Goal: Transaction & Acquisition: Download file/media

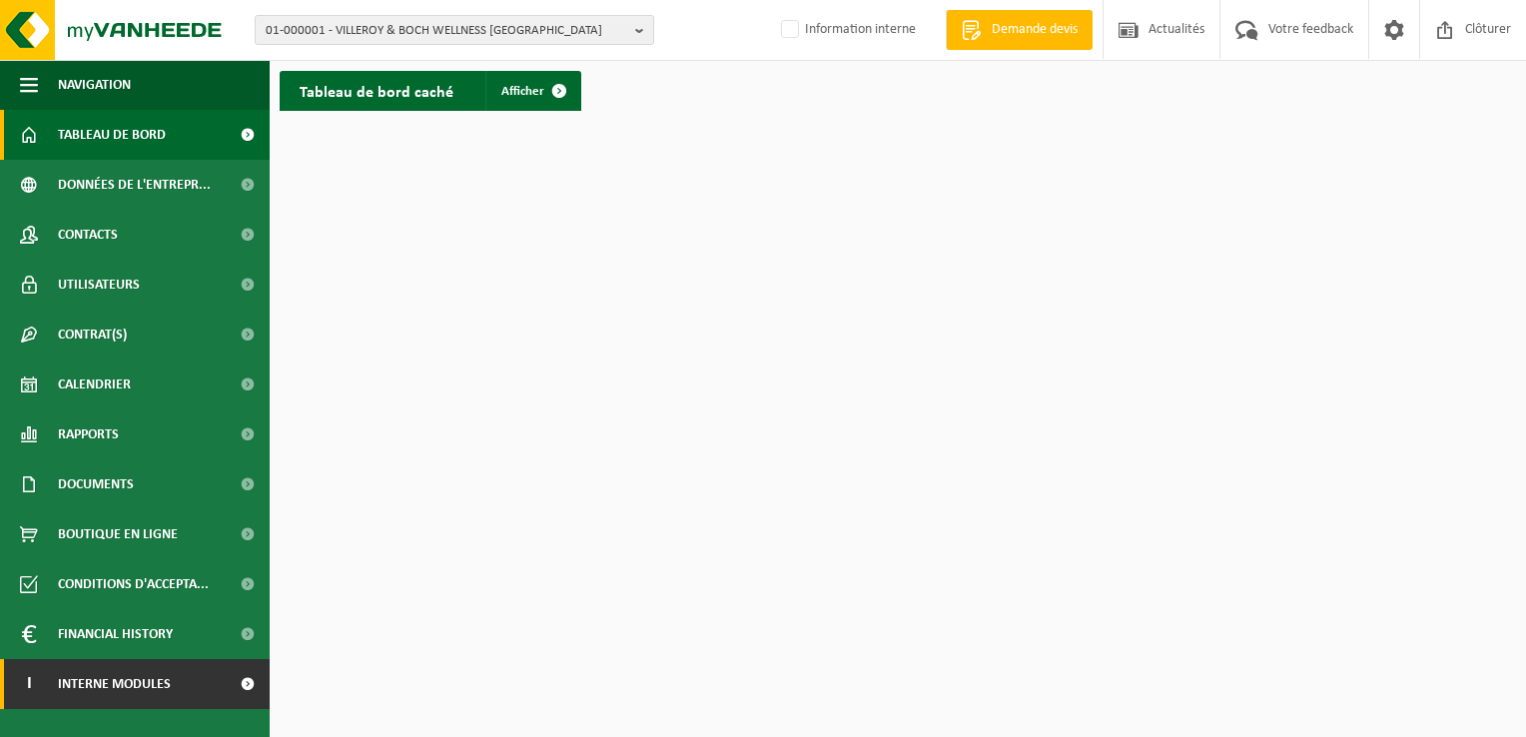
click at [106, 681] on span "Interne modules" at bounding box center [114, 684] width 113 height 50
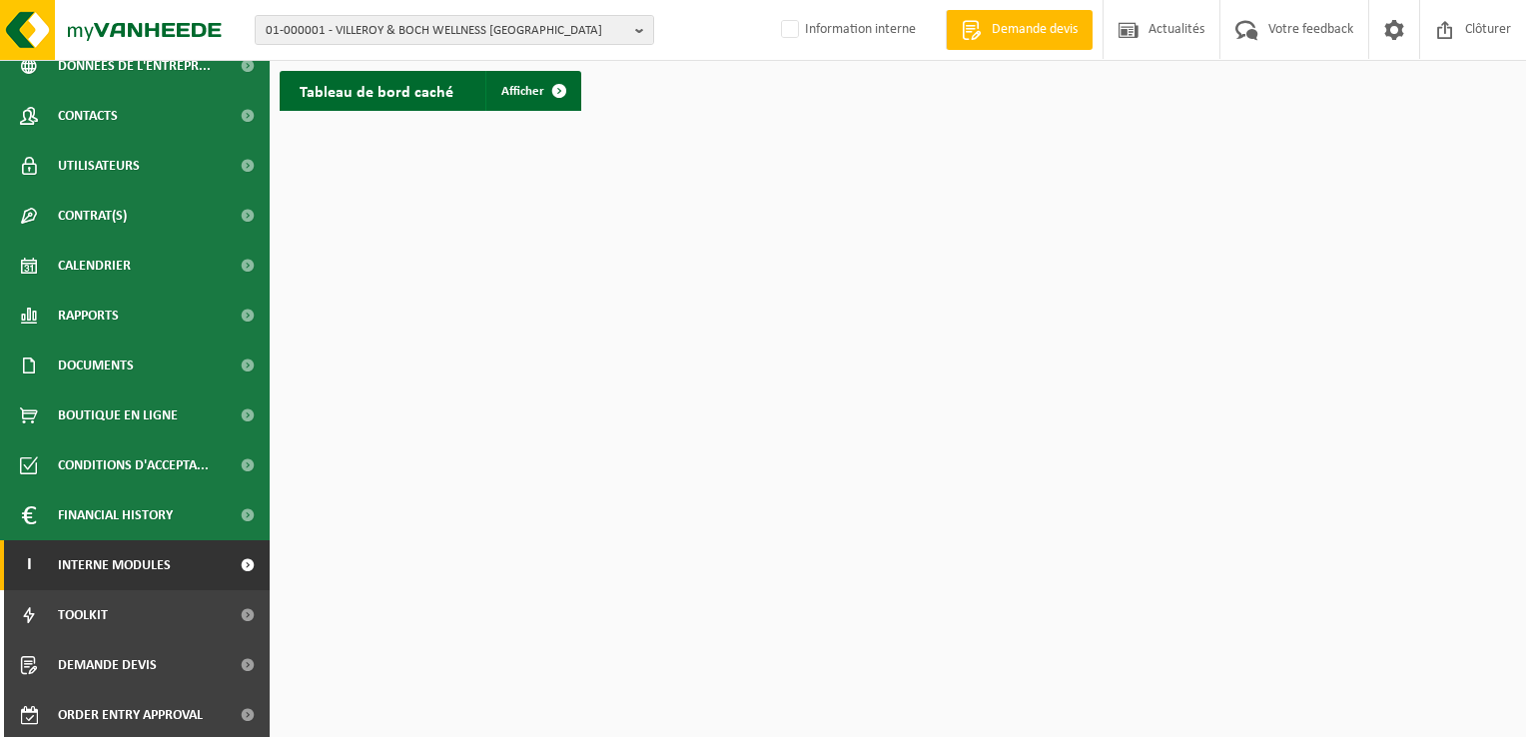
scroll to position [121, 0]
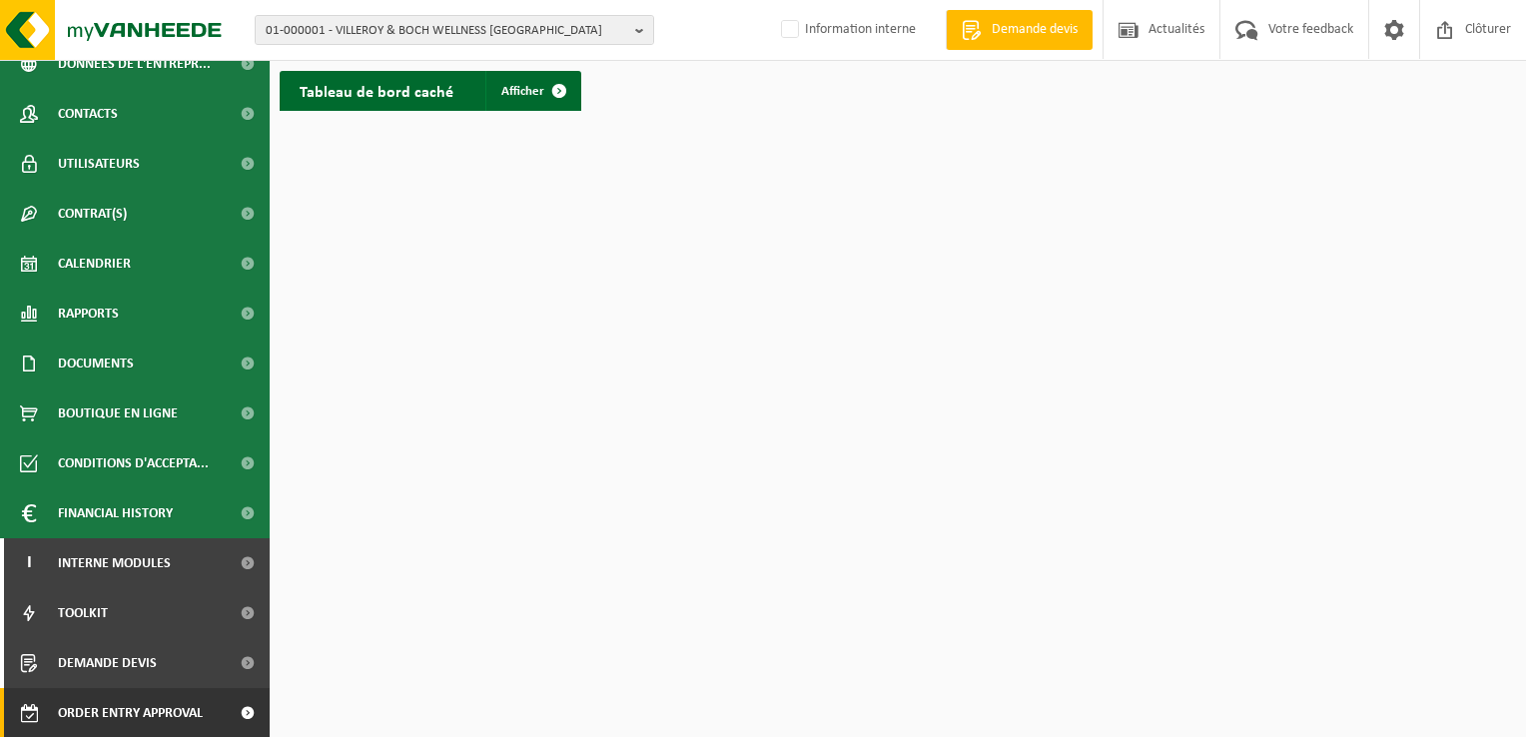
click at [106, 722] on span "Order entry approval" at bounding box center [130, 713] width 145 height 50
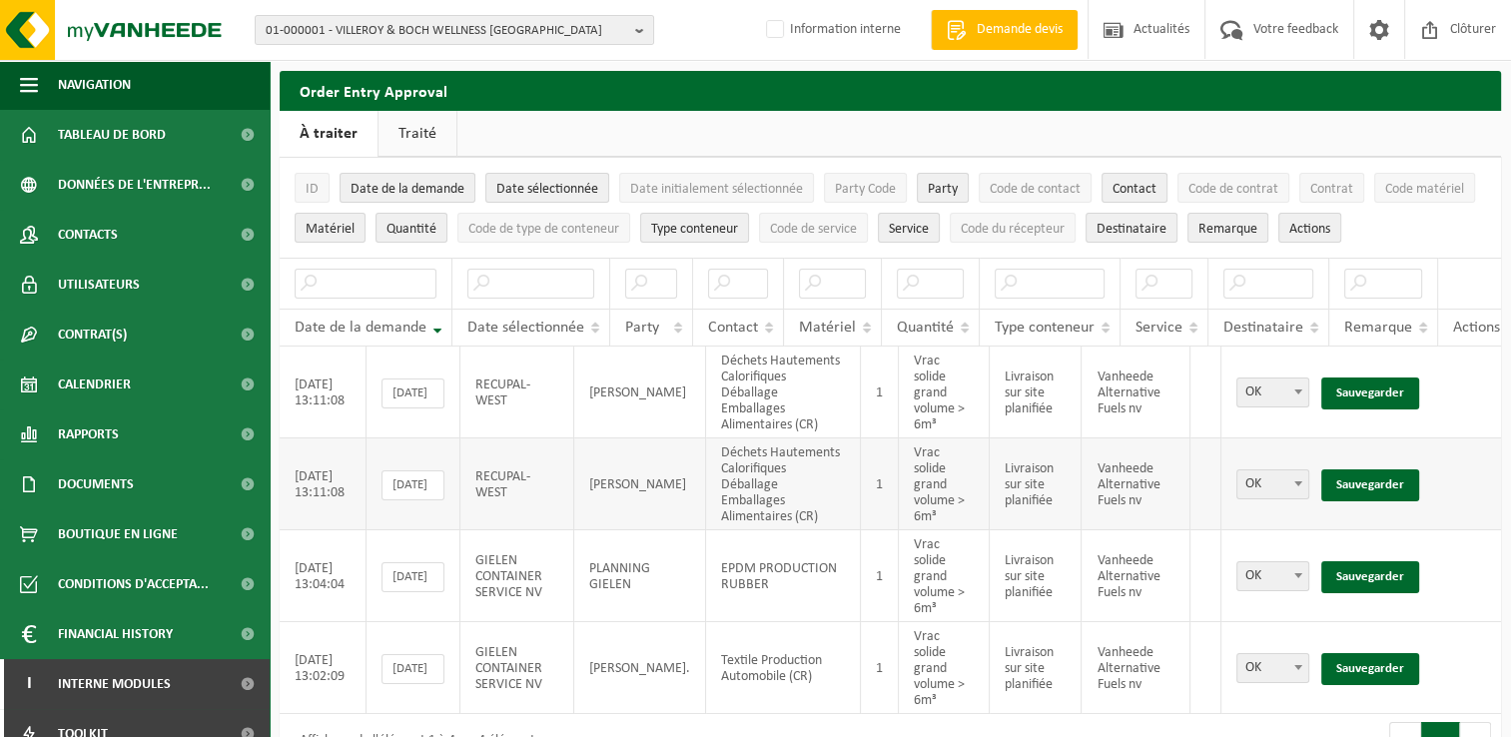
scroll to position [64, 0]
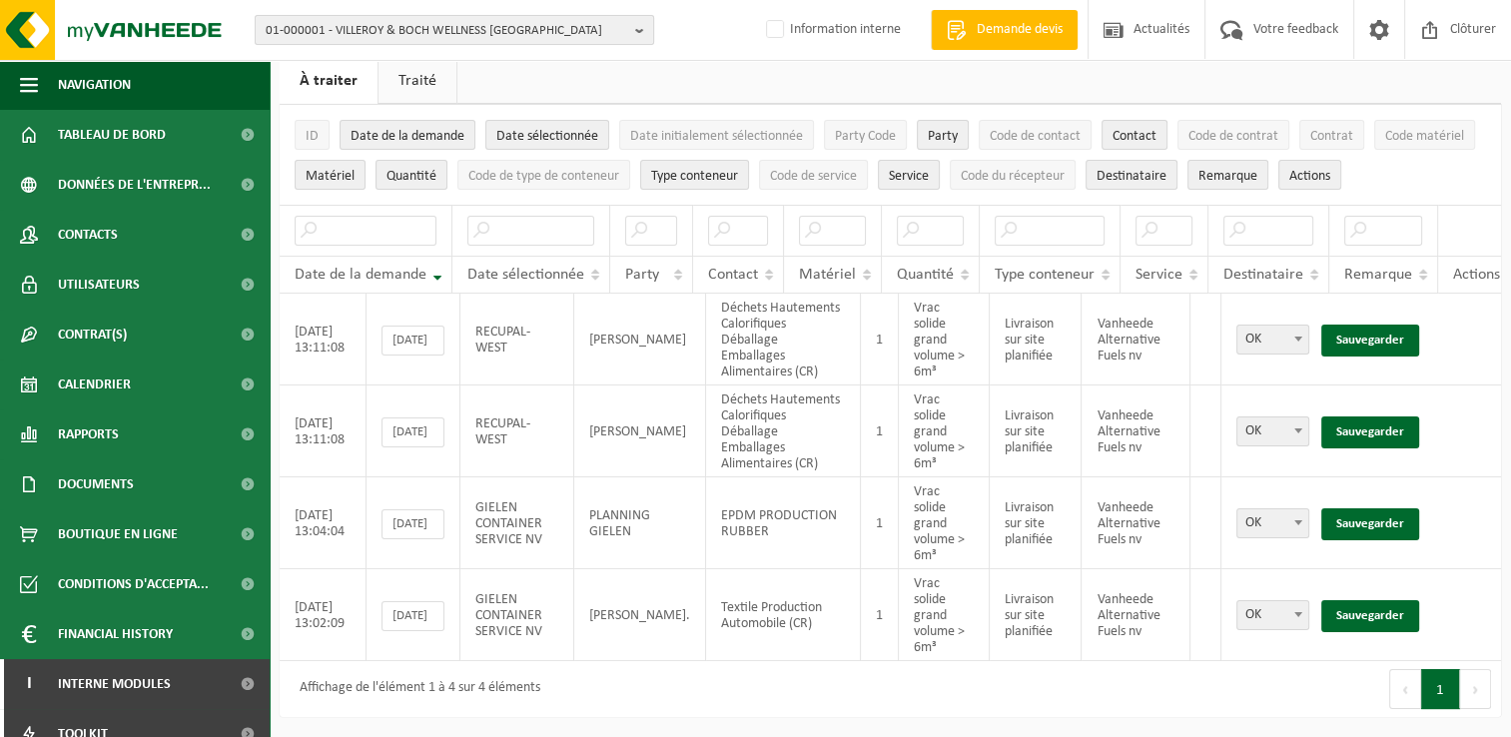
click at [575, 29] on span "01-000001 - VILLEROY & BOCH WELLNESS NV" at bounding box center [446, 31] width 361 height 30
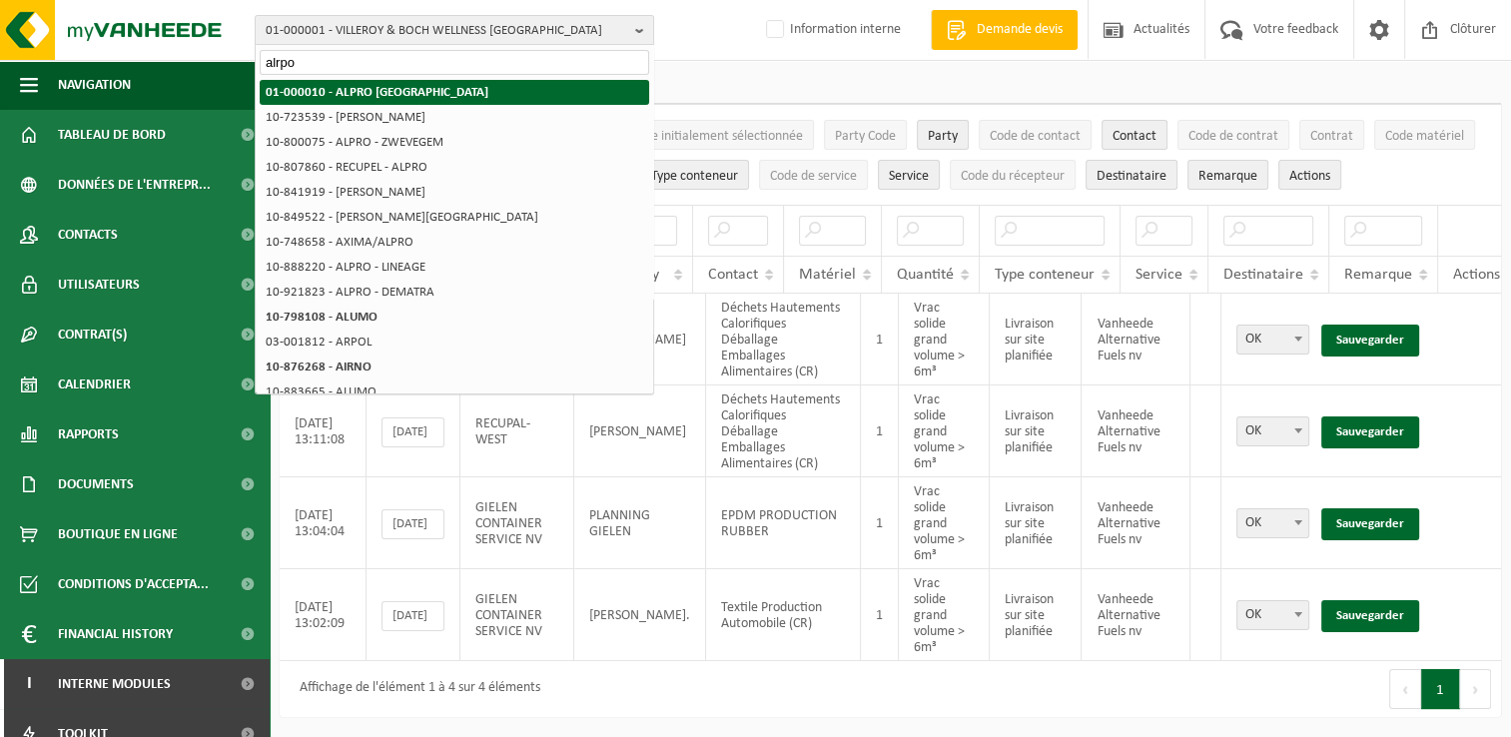
type input "alrpo"
click at [318, 95] on strong "01-000010 - ALPRO [GEOGRAPHIC_DATA]" at bounding box center [377, 92] width 223 height 13
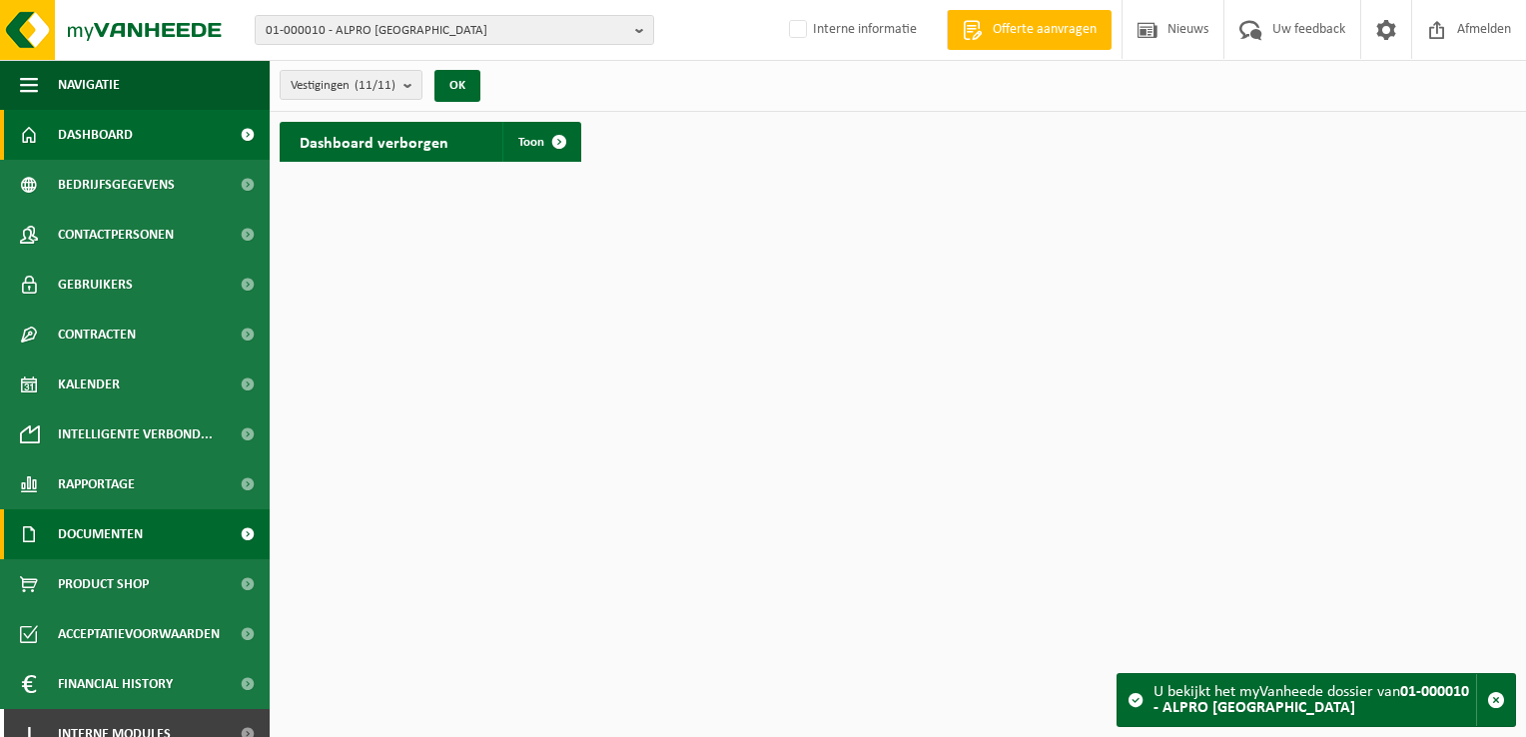
click at [120, 537] on span "Documenten" at bounding box center [100, 534] width 85 height 50
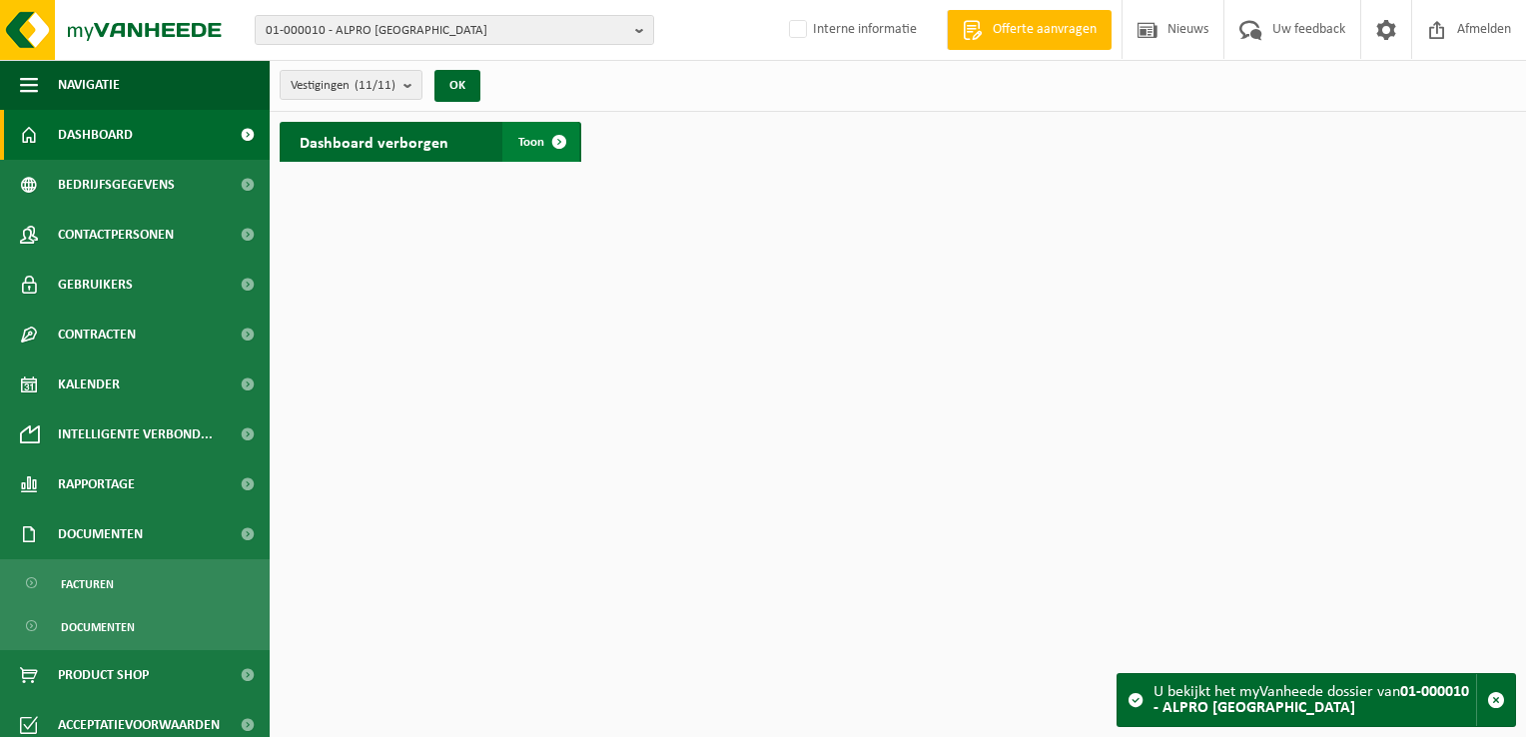
click at [558, 141] on span at bounding box center [559, 142] width 40 height 40
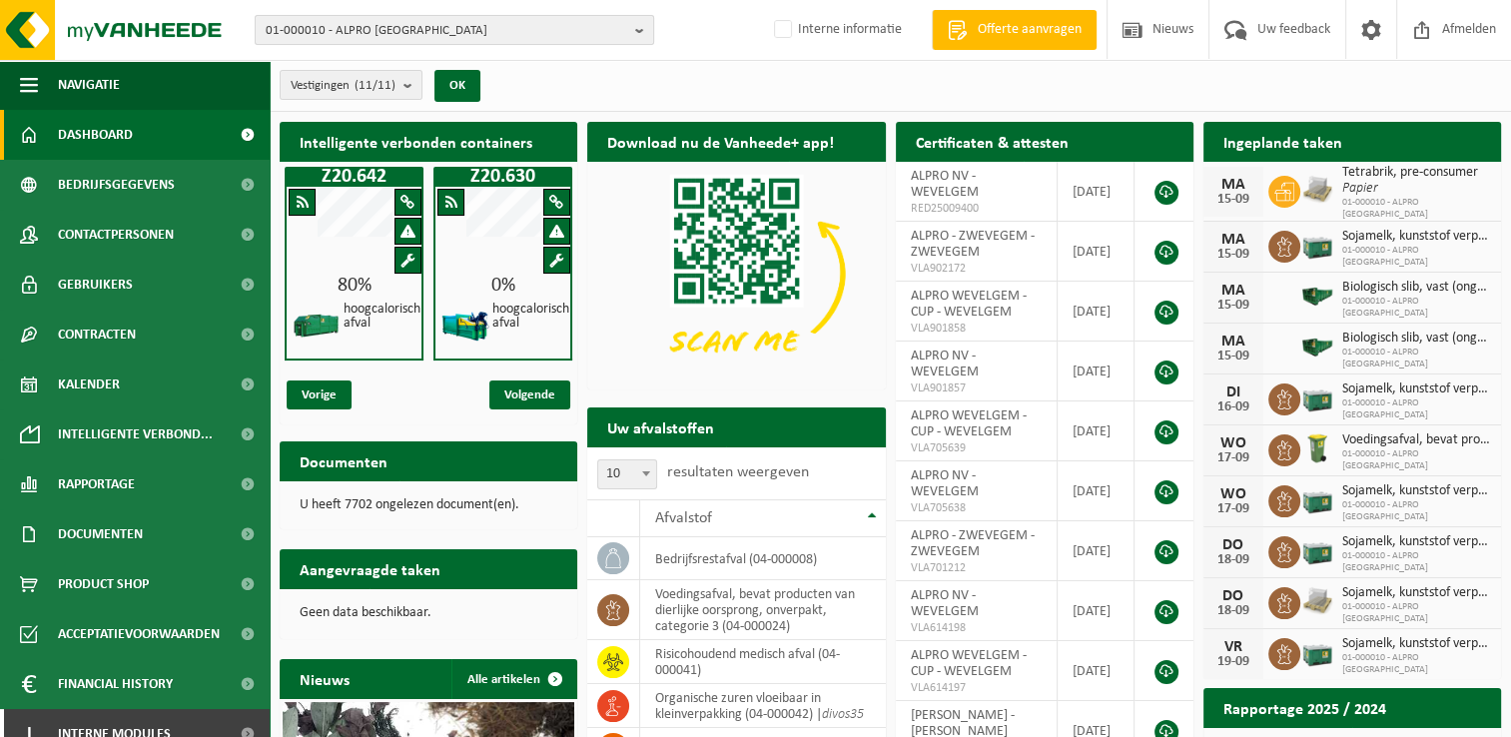
click at [405, 38] on span "01-000010 - ALPRO NV" at bounding box center [446, 31] width 361 height 30
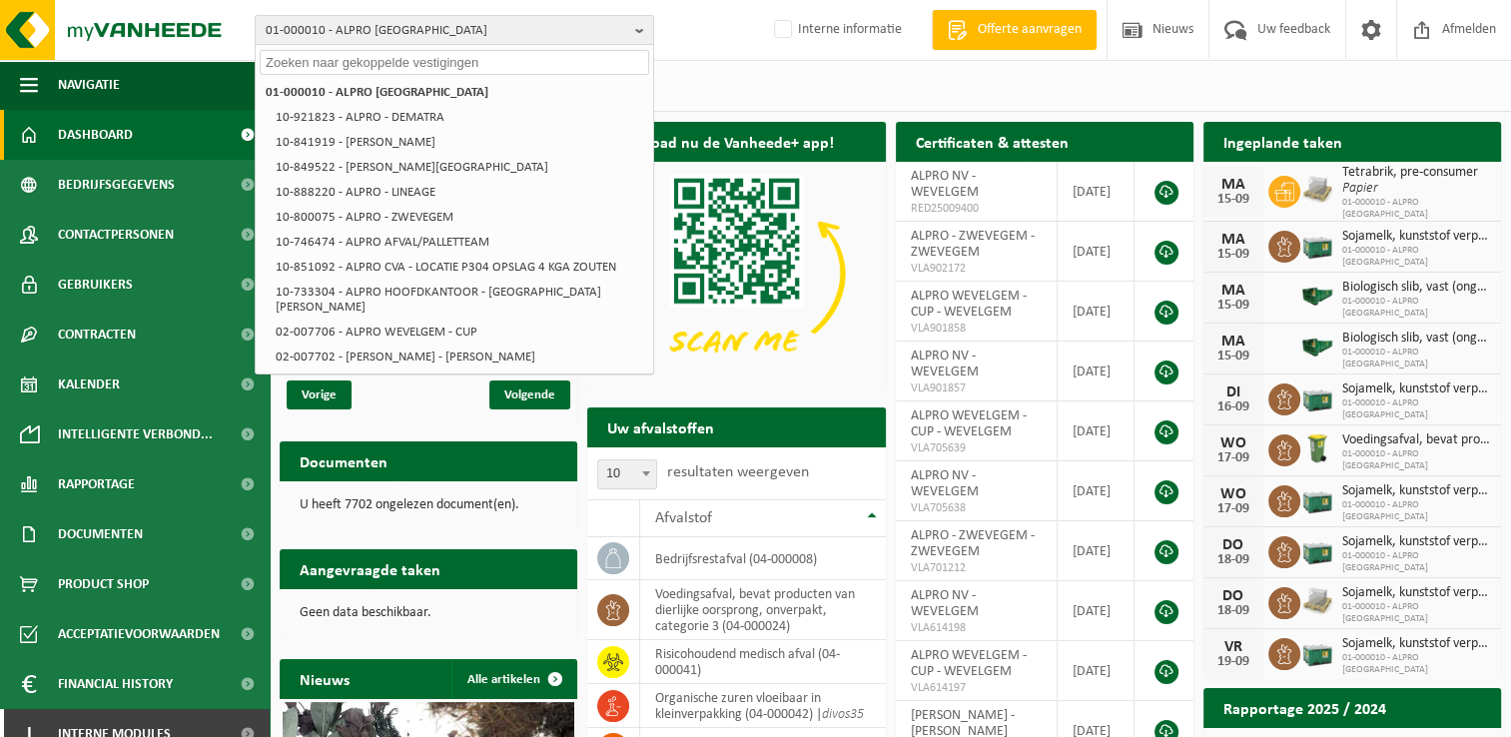
click at [391, 64] on input "text" at bounding box center [454, 62] width 389 height 25
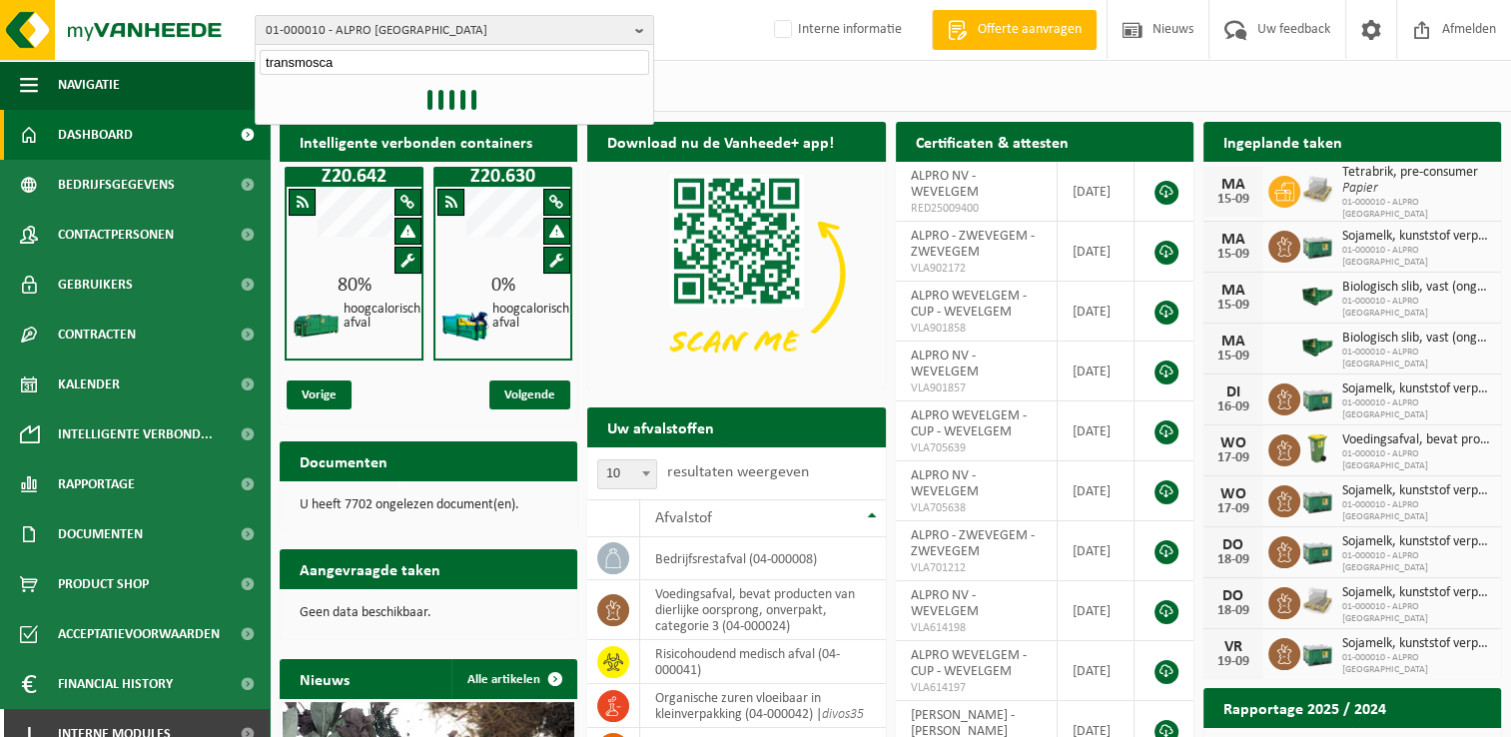
type input "transmosca"
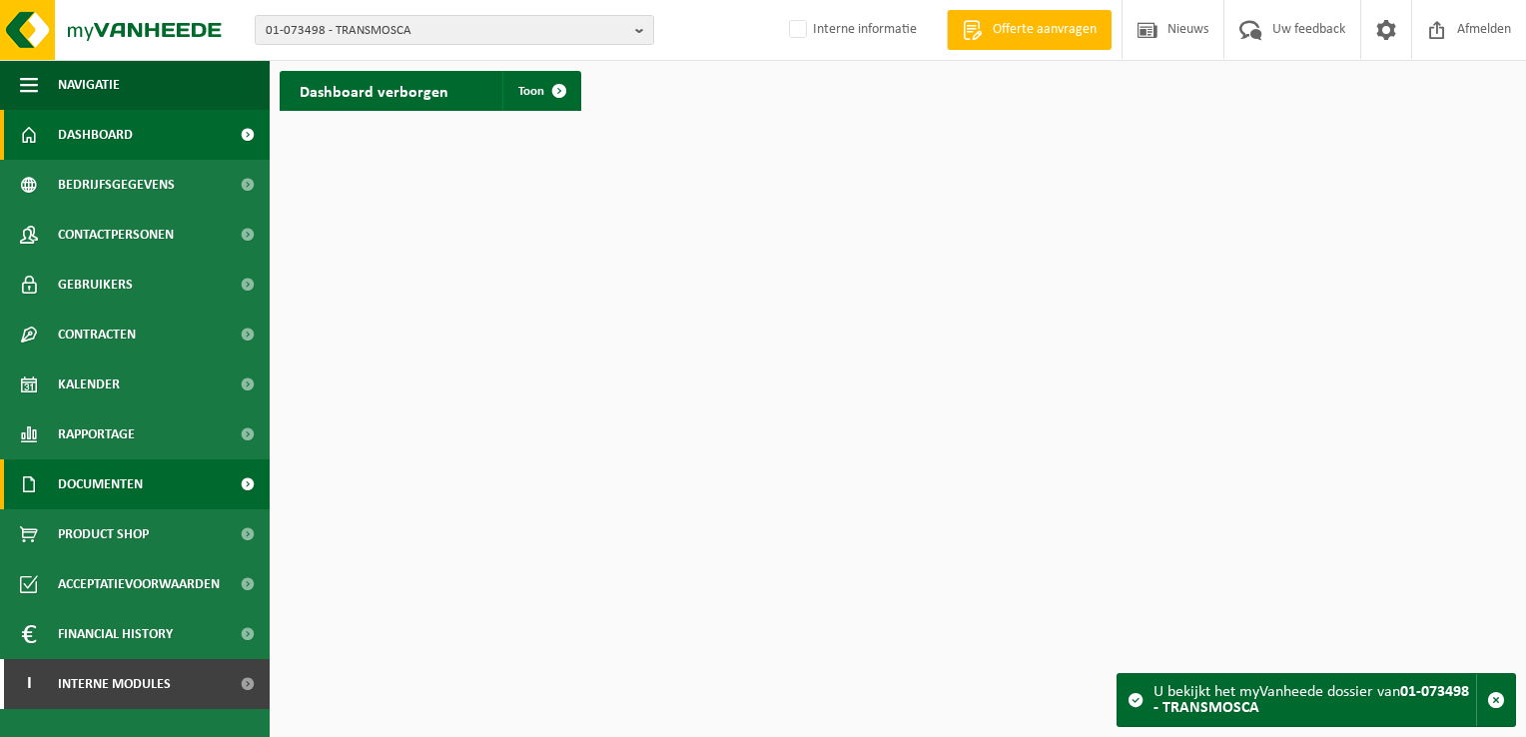
click at [122, 481] on span "Documenten" at bounding box center [100, 484] width 85 height 50
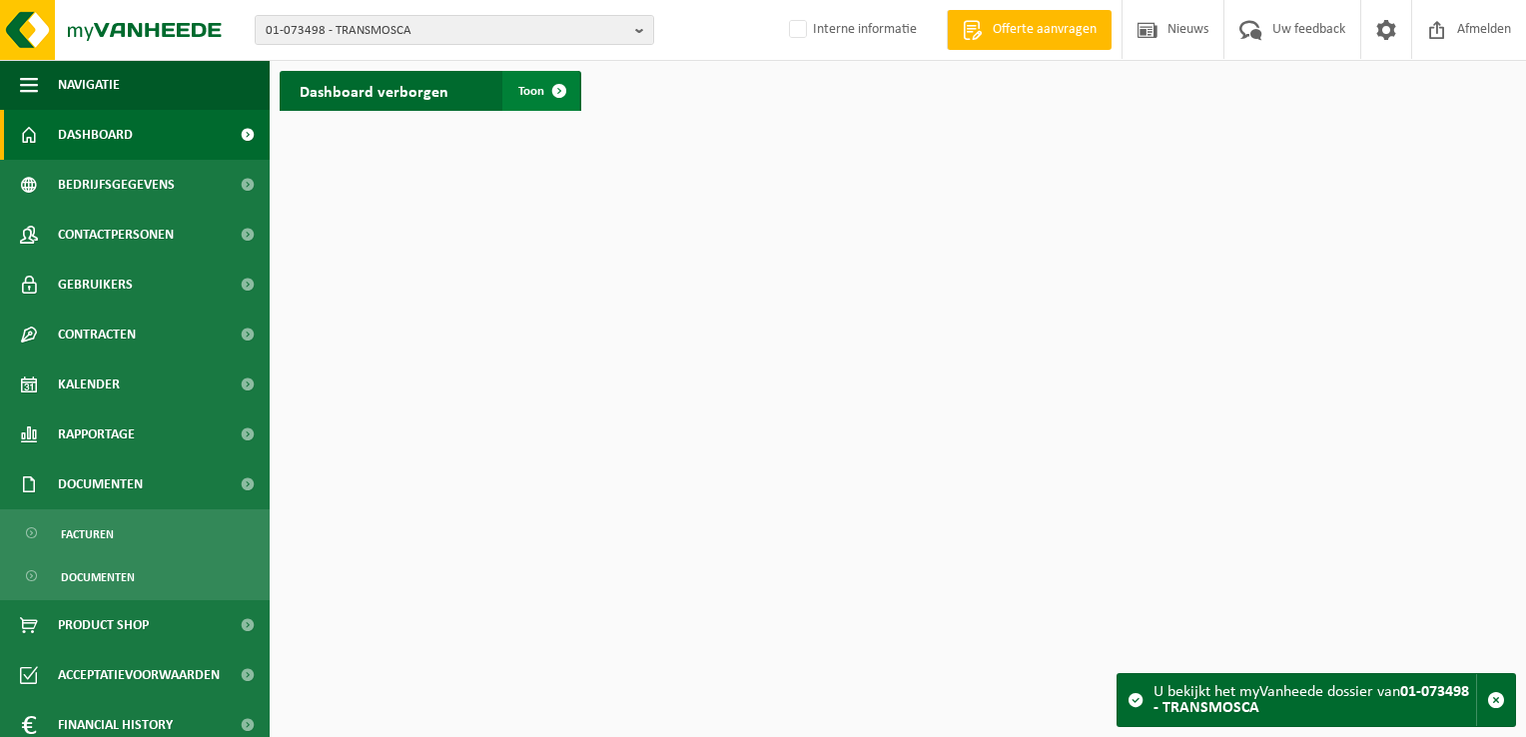
click at [558, 91] on span at bounding box center [559, 91] width 40 height 40
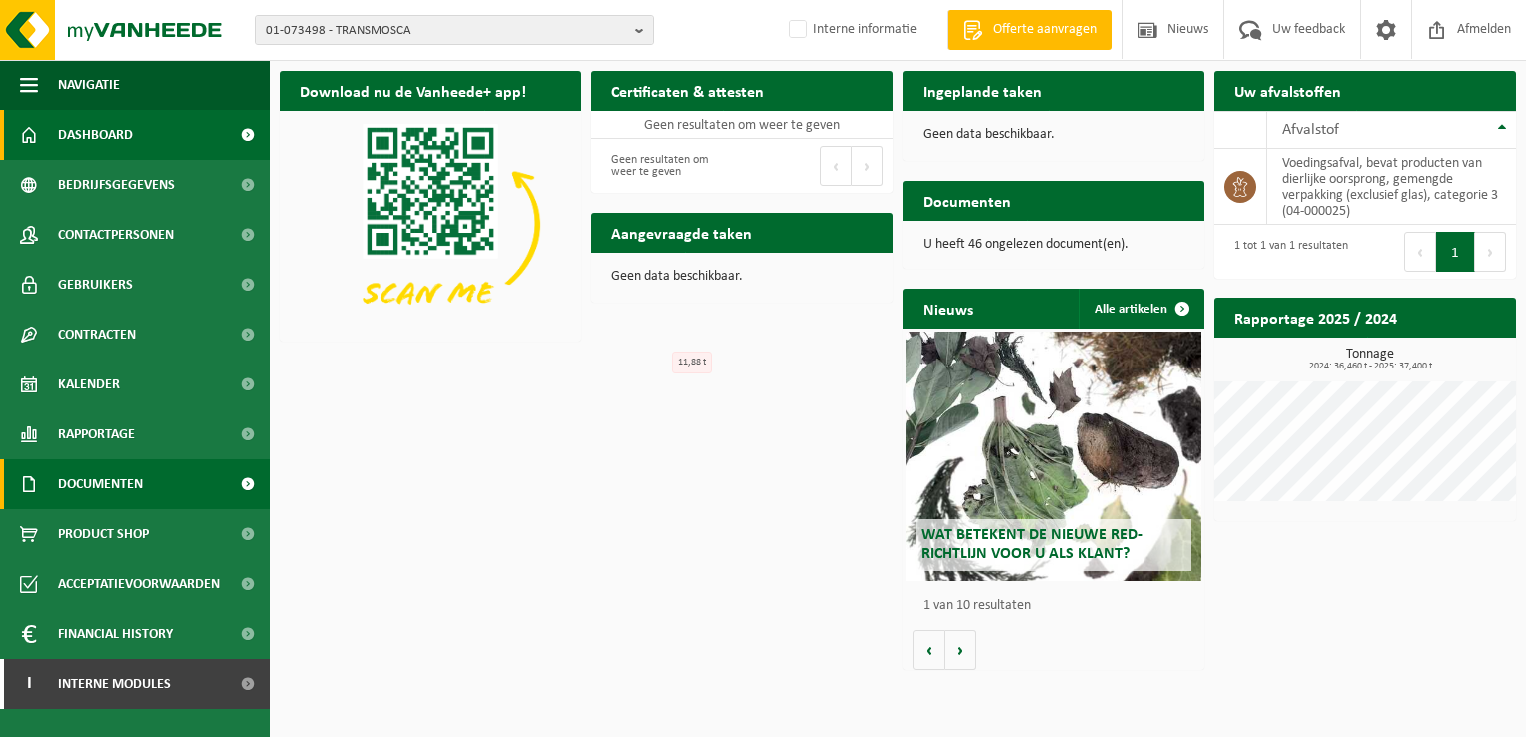
click at [134, 477] on span "Documenten" at bounding box center [100, 484] width 85 height 50
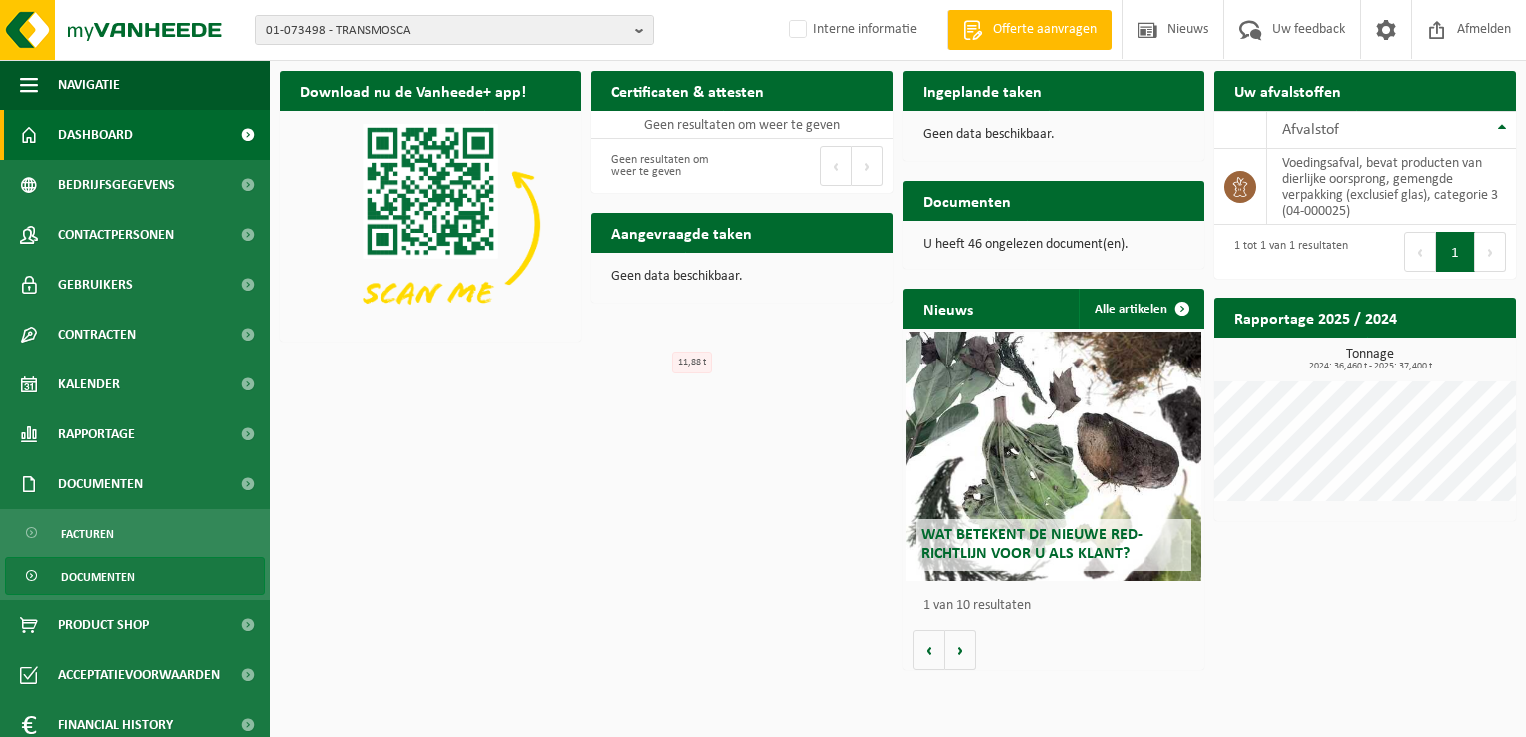
click at [128, 586] on span "Documenten" at bounding box center [98, 577] width 74 height 38
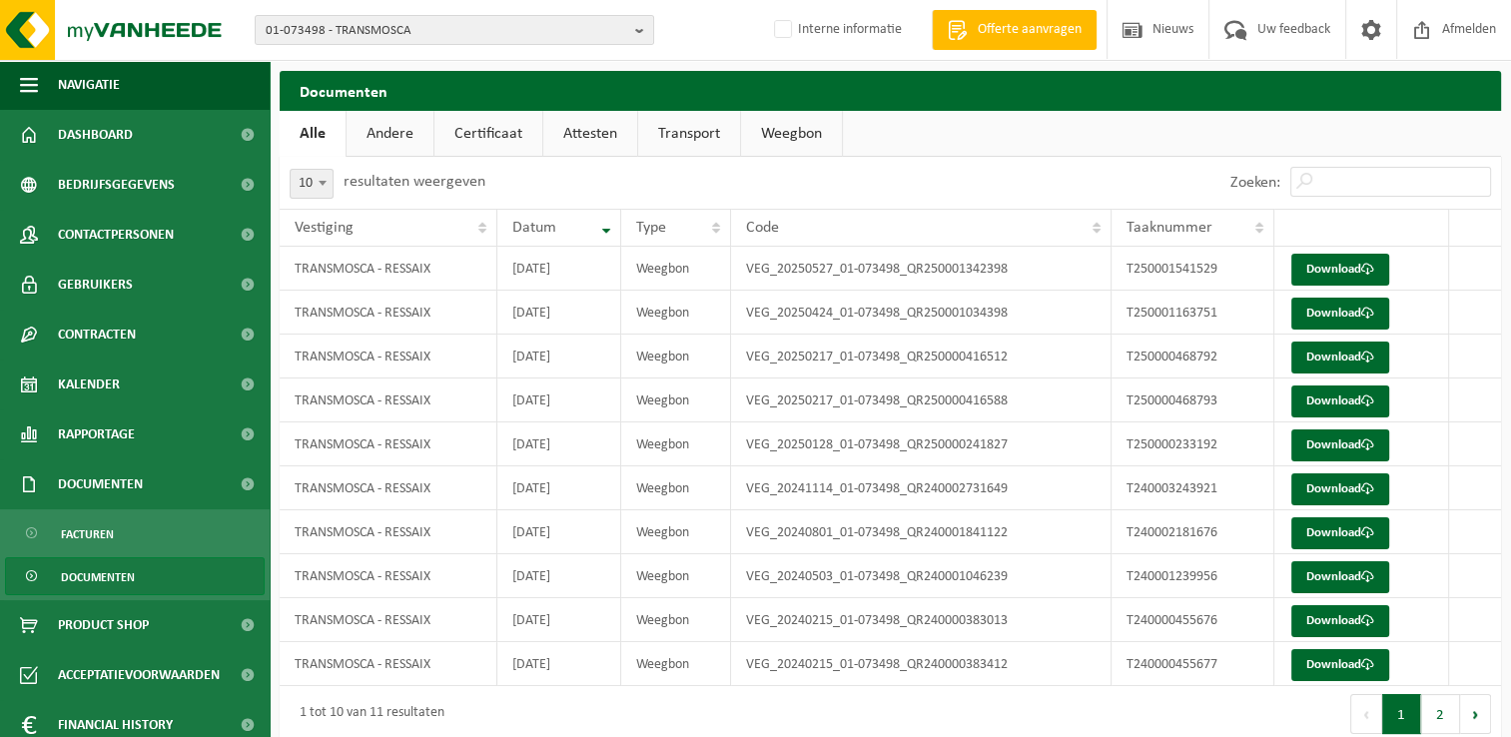
click at [468, 135] on link "Certificaat" at bounding box center [488, 134] width 108 height 46
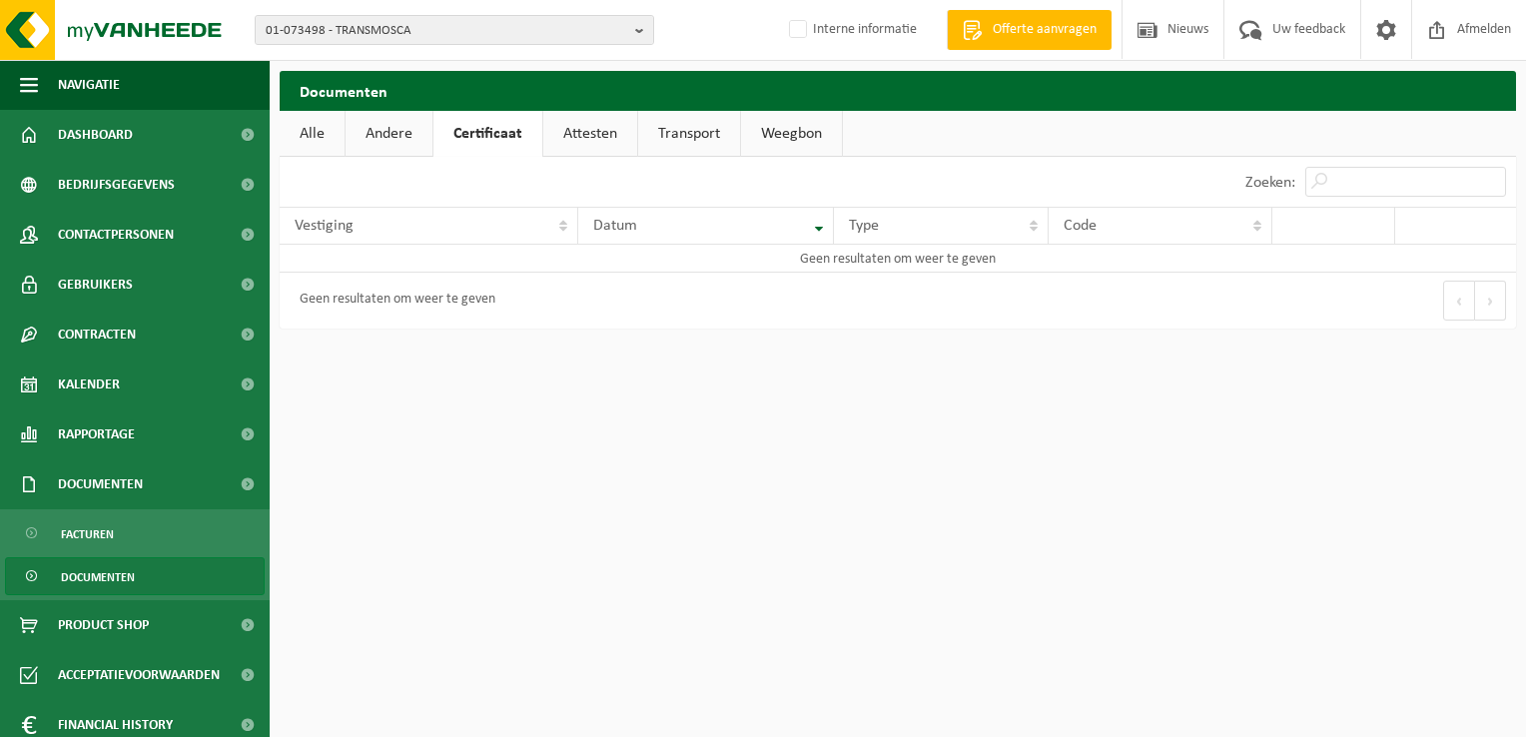
click at [602, 137] on link "Attesten" at bounding box center [590, 134] width 94 height 46
click at [507, 133] on link "Certificaat" at bounding box center [487, 134] width 108 height 46
click at [377, 139] on link "Andere" at bounding box center [388, 134] width 87 height 46
click at [301, 141] on link "Alle" at bounding box center [312, 134] width 65 height 46
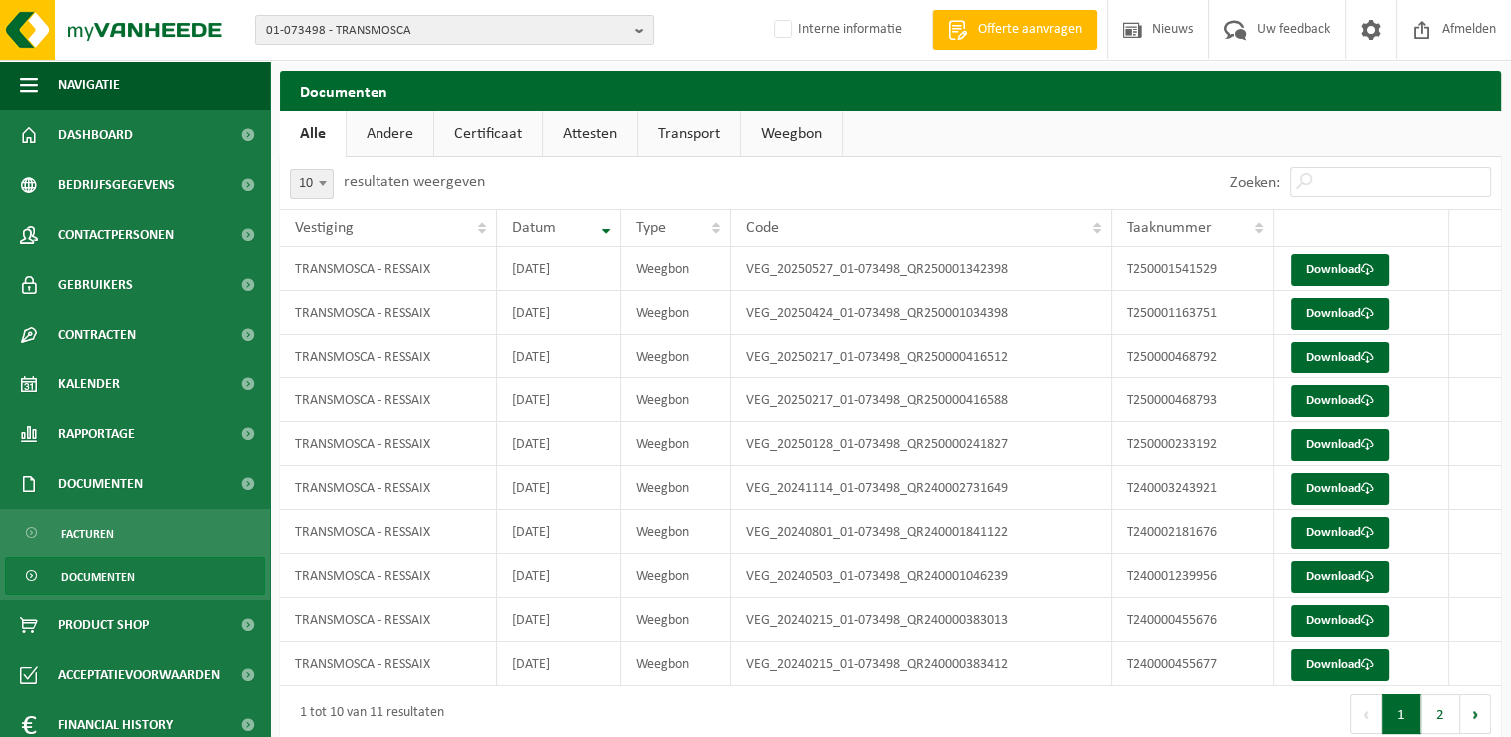
click at [699, 140] on link "Transport" at bounding box center [689, 134] width 102 height 46
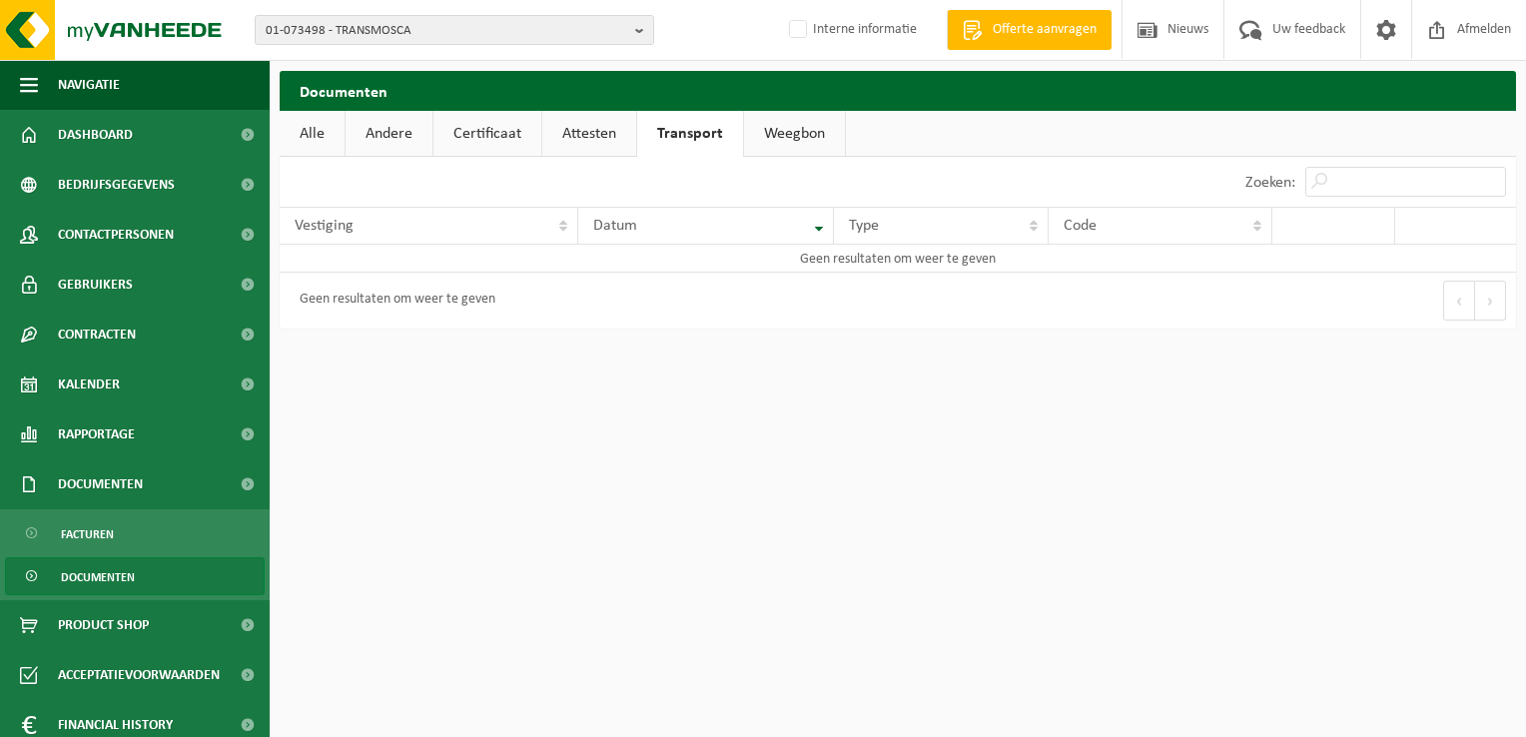
click at [587, 136] on link "Attesten" at bounding box center [589, 134] width 94 height 46
click at [515, 27] on span "01-073498 - TRANSMOSCA" at bounding box center [446, 31] width 361 height 30
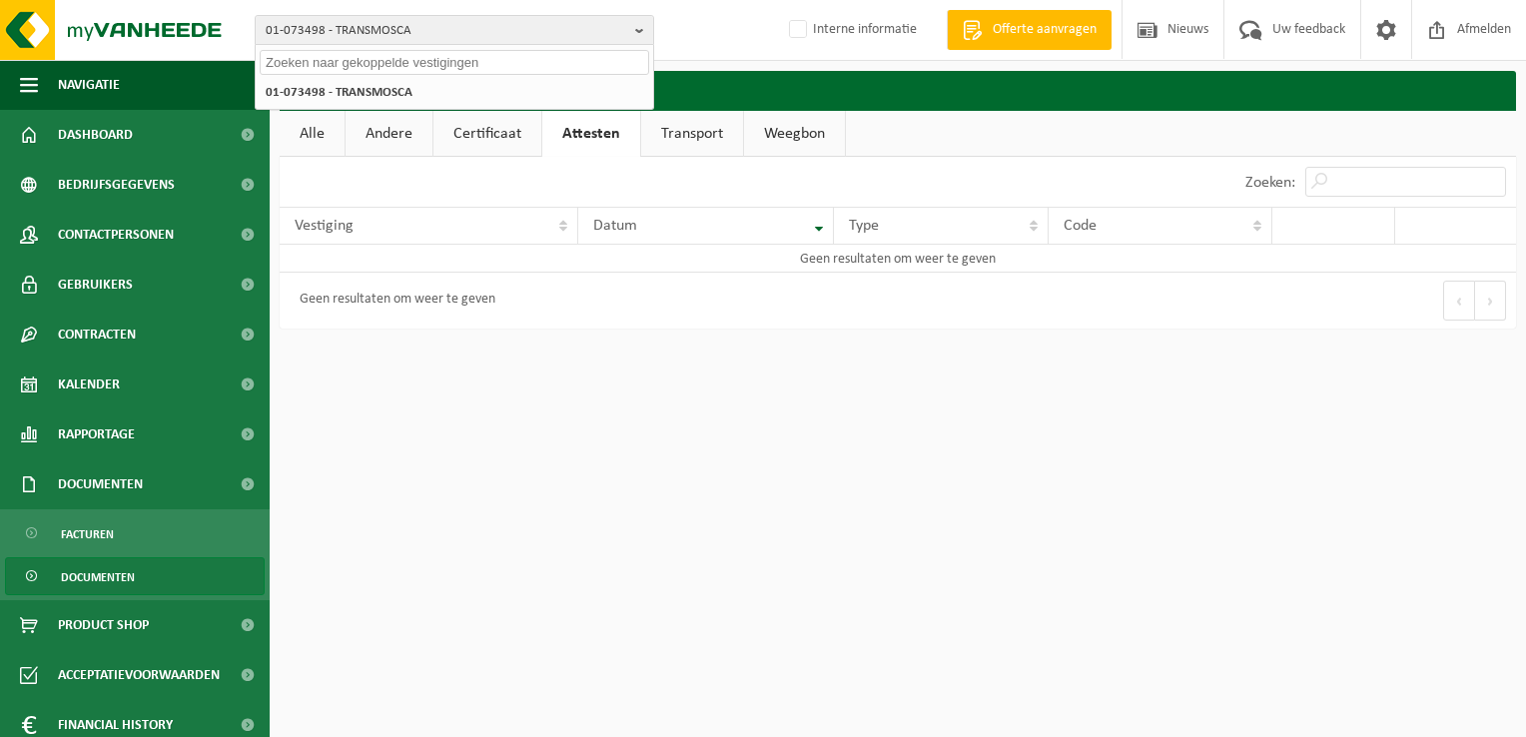
click at [490, 57] on input "text" at bounding box center [454, 62] width 389 height 25
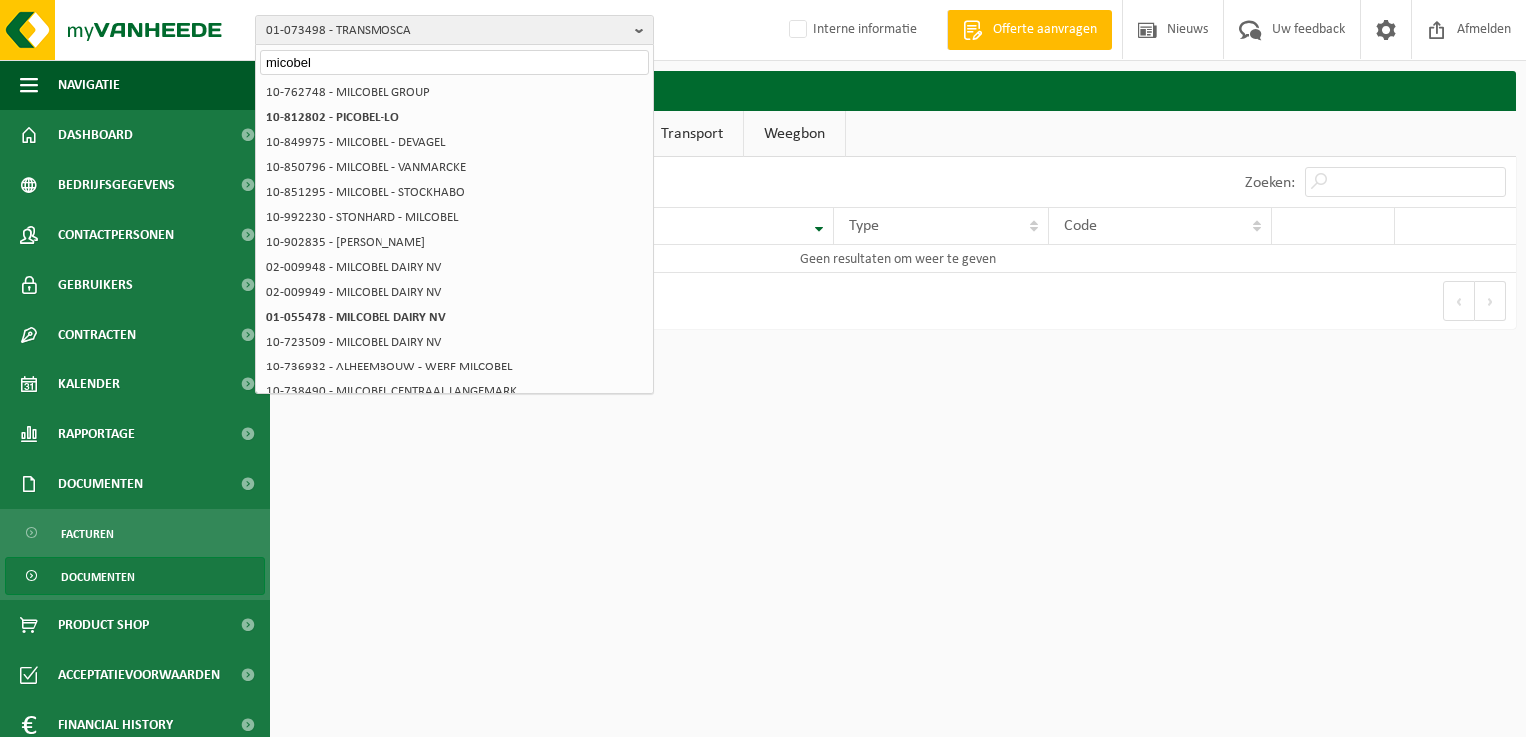
click at [283, 63] on input "micobel" at bounding box center [454, 62] width 389 height 25
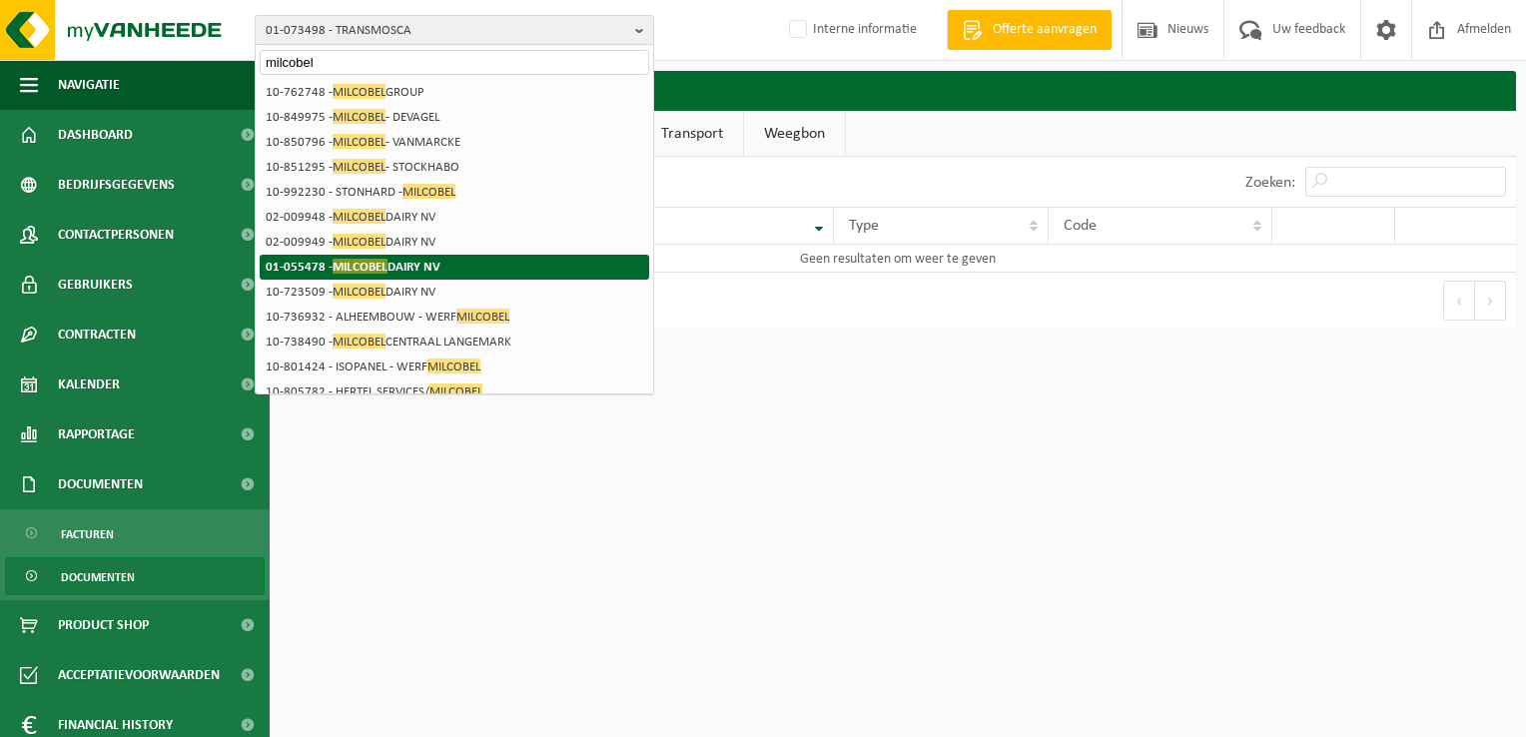
type input "milcobel"
click at [491, 264] on li "01-055478 - MILCOBEL DAIRY NV" at bounding box center [454, 267] width 389 height 25
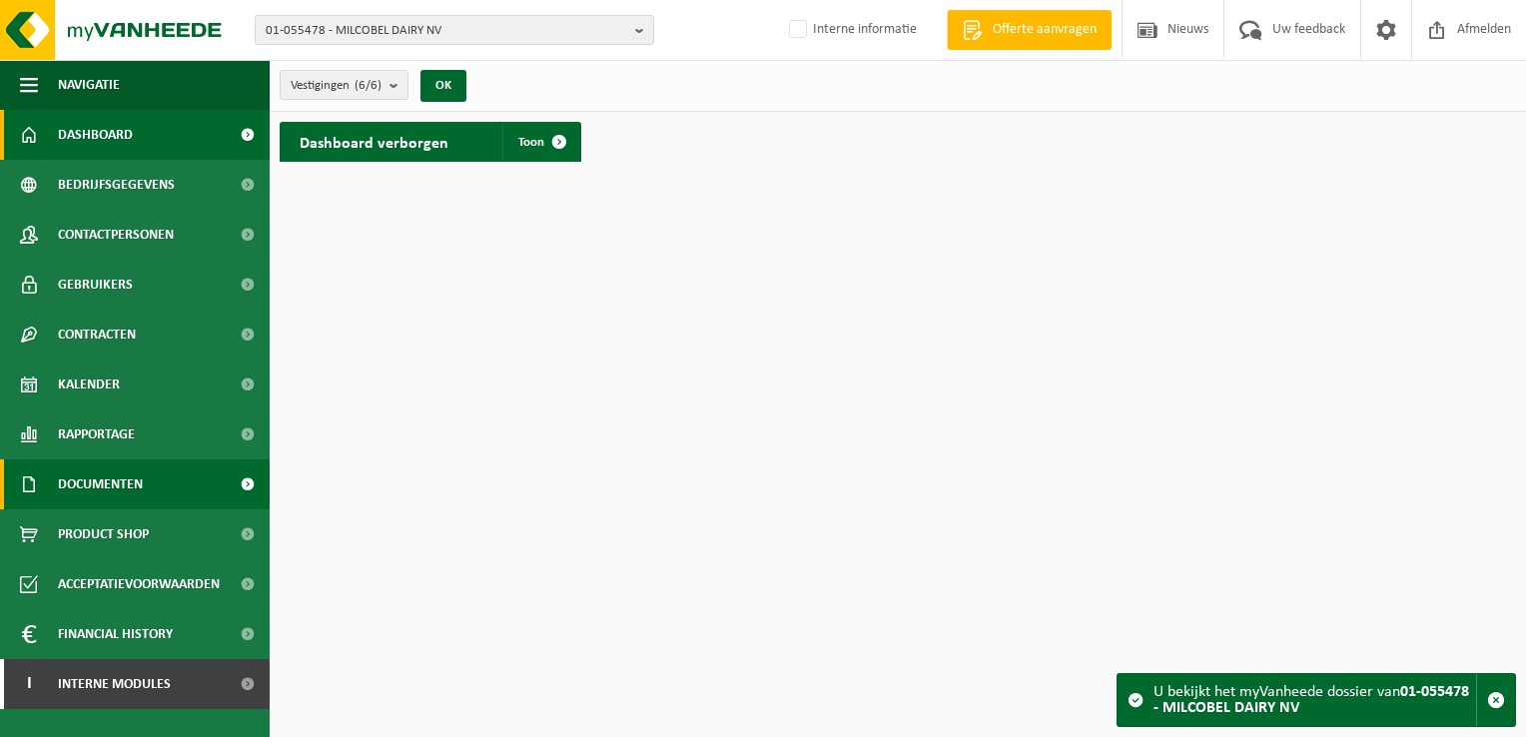
click at [135, 479] on span "Documenten" at bounding box center [100, 484] width 85 height 50
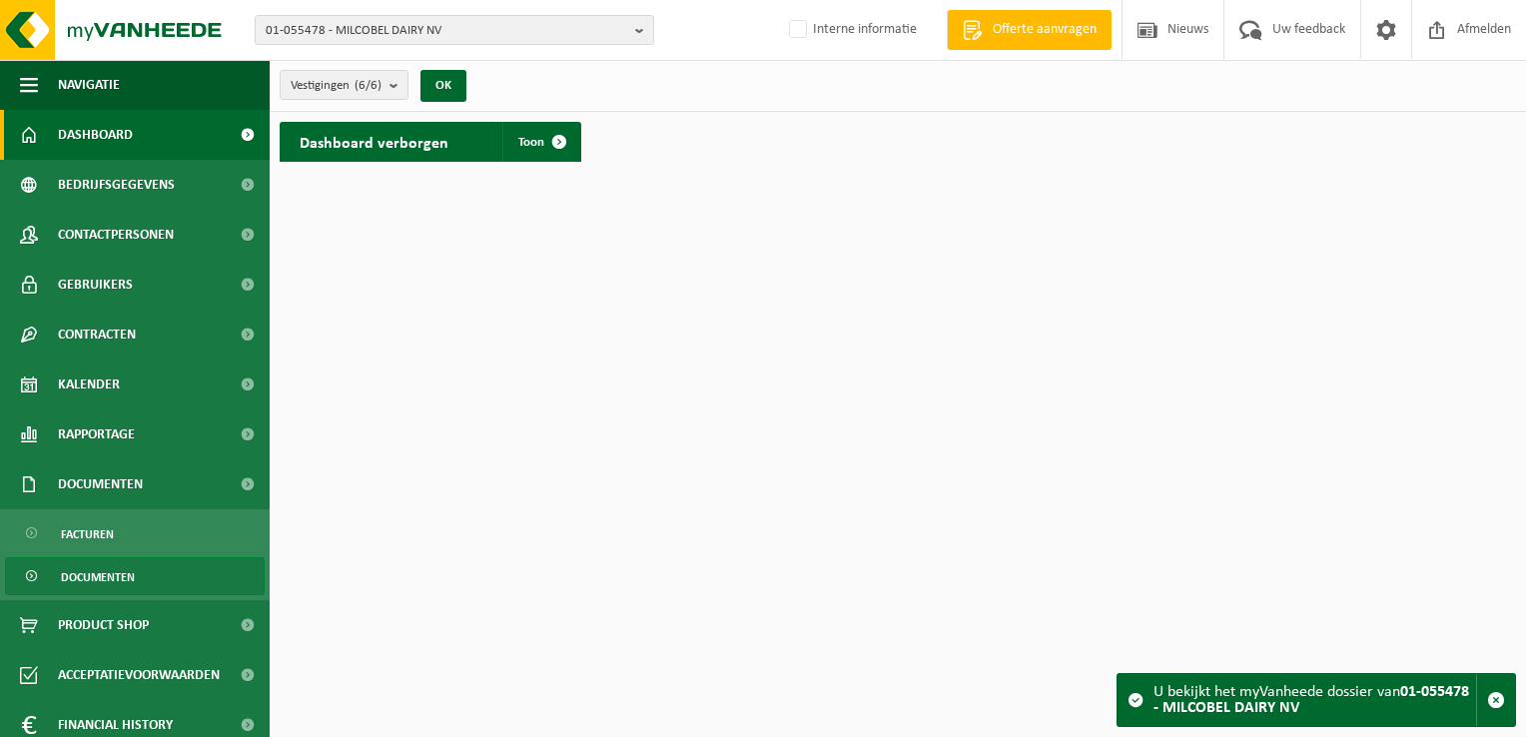
click at [92, 581] on span "Documenten" at bounding box center [98, 577] width 74 height 38
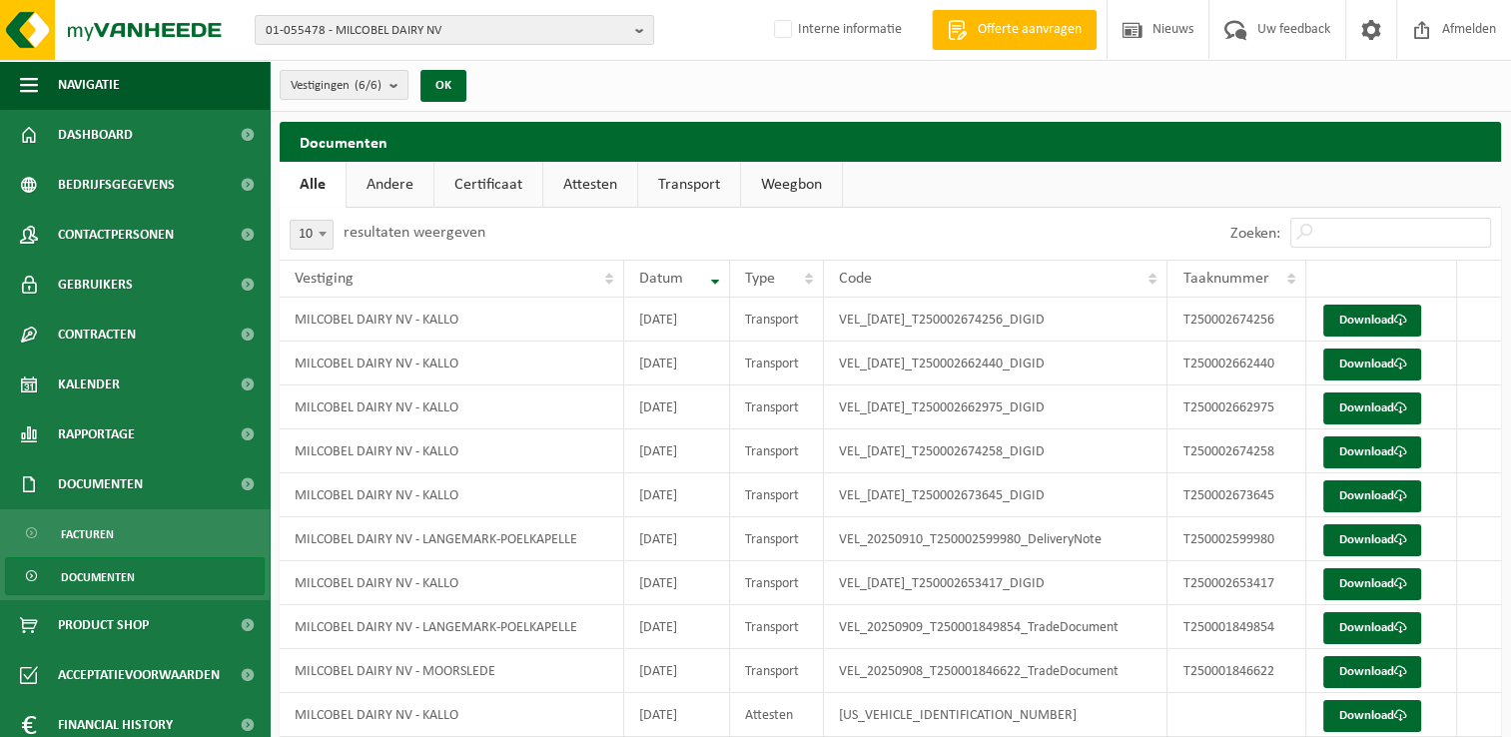
click at [475, 183] on link "Certificaat" at bounding box center [488, 185] width 108 height 46
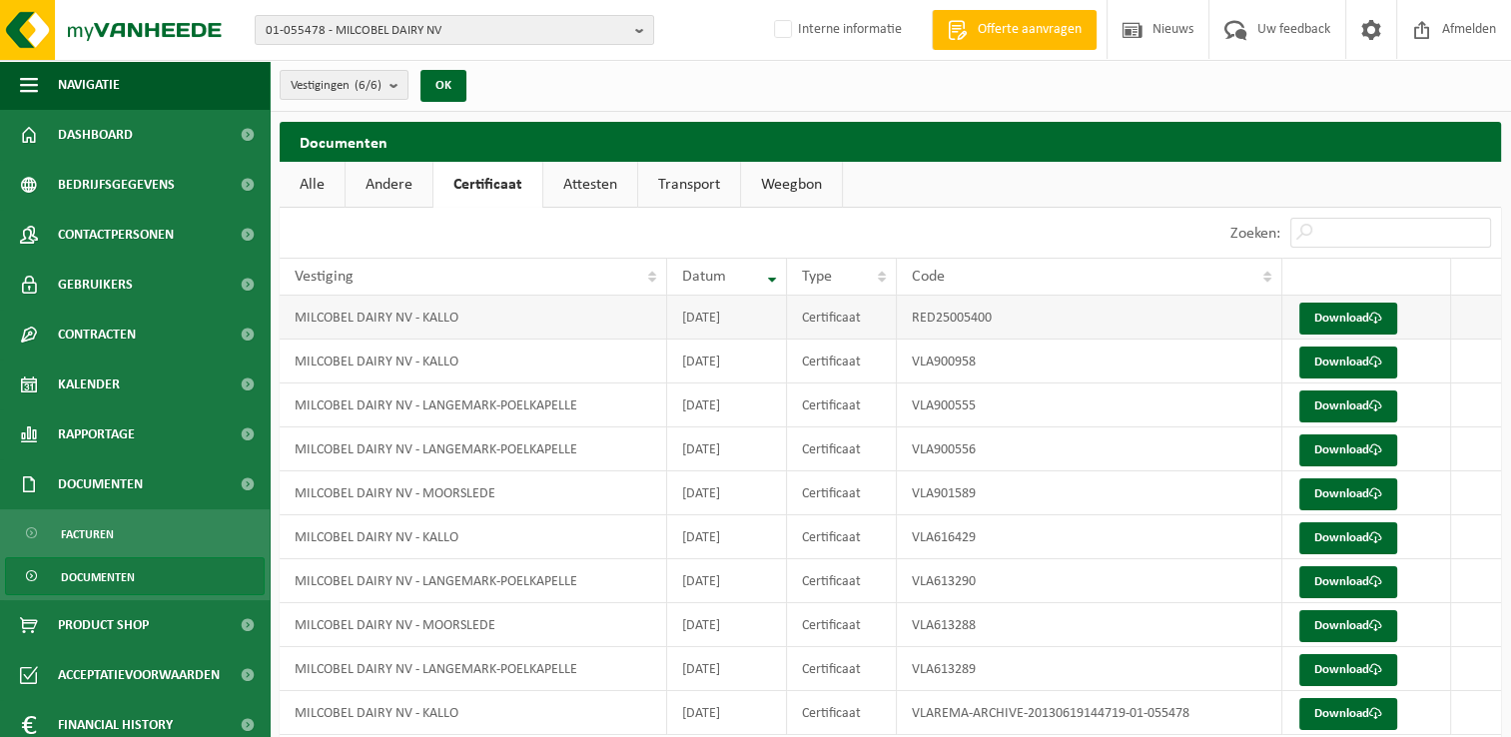
click at [996, 316] on td "RED25005400" at bounding box center [1089, 318] width 385 height 44
click at [1350, 320] on link "Download" at bounding box center [1348, 319] width 98 height 32
